Goal: Task Accomplishment & Management: Use online tool/utility

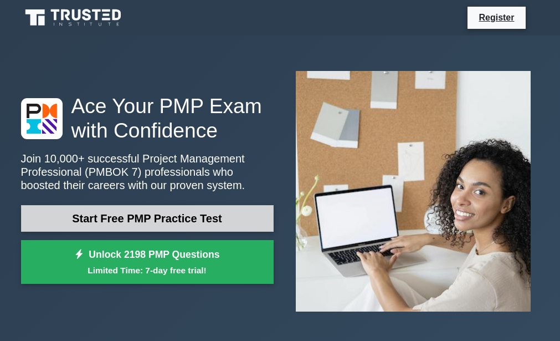
click at [165, 215] on link "Start Free PMP Practice Test" at bounding box center [147, 218] width 253 height 27
